Goal: Task Accomplishment & Management: Manage account settings

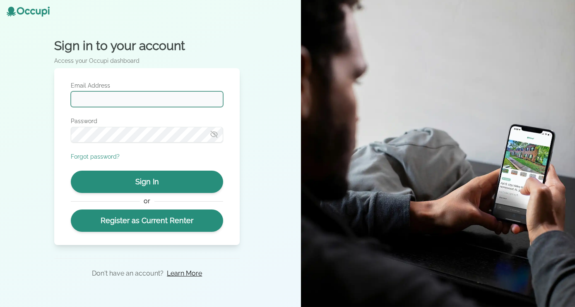
click at [129, 102] on input "Email Address" at bounding box center [147, 99] width 152 height 16
click at [129, 102] on input "**********" at bounding box center [147, 99] width 152 height 16
type input "**********"
click at [215, 137] on icon "button" at bounding box center [214, 134] width 8 height 8
click at [215, 137] on icon "button" at bounding box center [214, 134] width 7 height 5
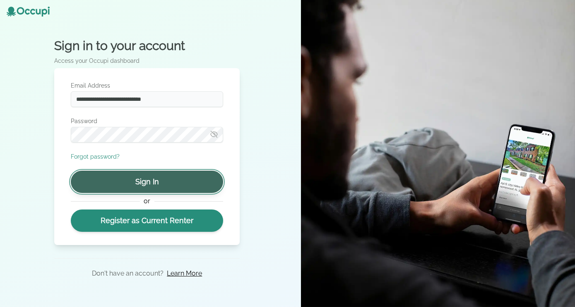
click at [149, 180] on button "Sign In" at bounding box center [147, 182] width 152 height 22
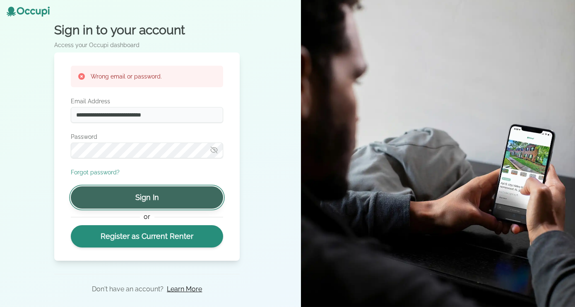
click at [151, 199] on button "Sign In" at bounding box center [147, 198] width 152 height 22
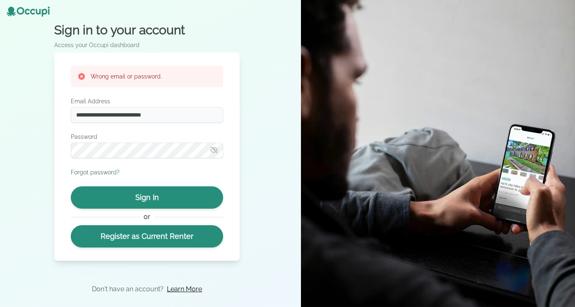
click at [115, 172] on button "Forgot password?" at bounding box center [95, 172] width 49 height 8
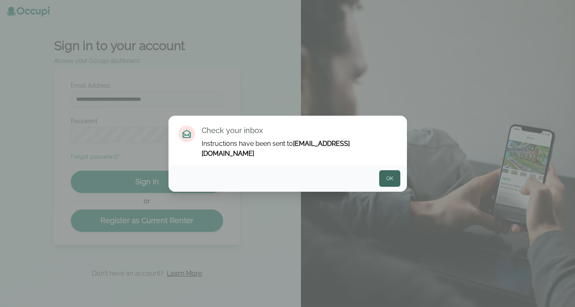
click at [386, 174] on button "Ok" at bounding box center [389, 178] width 21 height 17
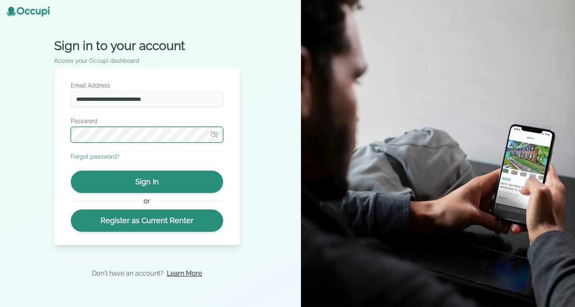
click at [58, 143] on div "**********" at bounding box center [146, 156] width 185 height 177
click at [212, 134] on icon "button" at bounding box center [214, 134] width 8 height 8
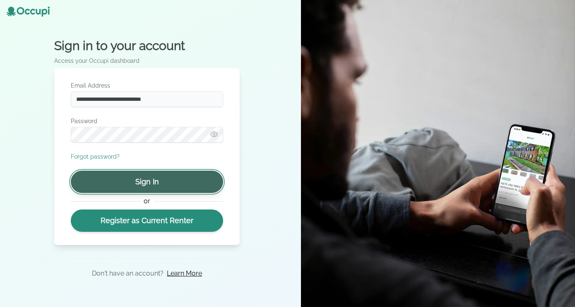
click at [179, 175] on button "Sign In" at bounding box center [147, 182] width 152 height 22
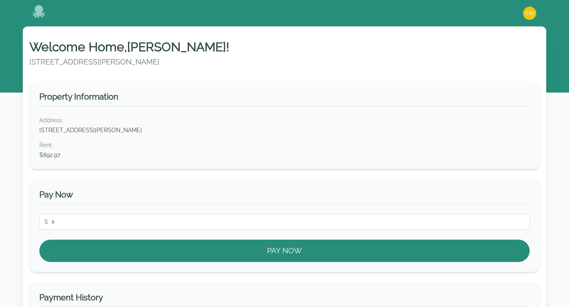
click at [216, 137] on div "Address: [STREET_ADDRESS][PERSON_NAME] Rent : $892.97" at bounding box center [284, 137] width 490 height 43
drag, startPoint x: 82, startPoint y: 157, endPoint x: 57, endPoint y: 154, distance: 25.5
click at [82, 157] on dd "$892.97" at bounding box center [284, 155] width 490 height 8
click at [534, 16] on img "button" at bounding box center [529, 13] width 13 height 13
click at [401, 158] on dd "$892.97" at bounding box center [284, 155] width 490 height 8
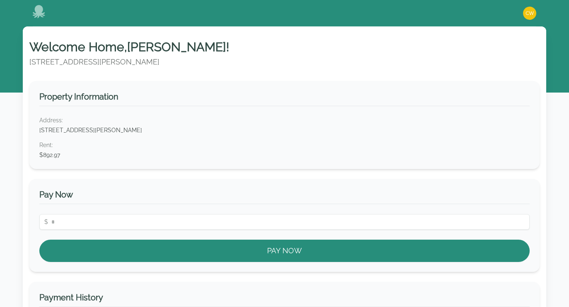
click at [56, 161] on div "Property Information Address: [STREET_ADDRESS][PERSON_NAME] Rent : $892.97" at bounding box center [284, 125] width 510 height 88
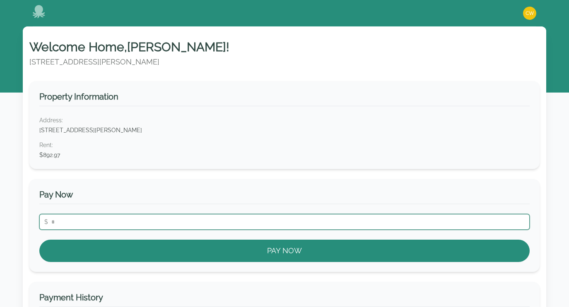
click at [83, 221] on input "number" at bounding box center [284, 222] width 490 height 16
type input "*"
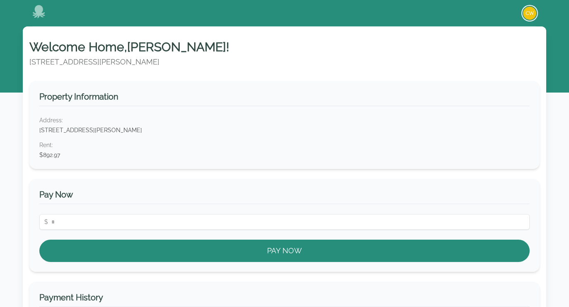
click at [535, 12] on img "button" at bounding box center [529, 13] width 13 height 13
